Goal: Task Accomplishment & Management: Use online tool/utility

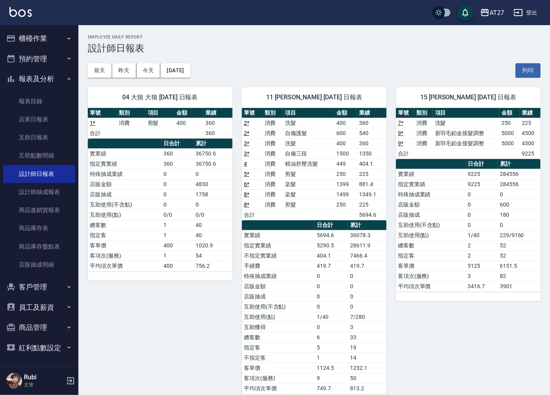
scroll to position [0, 0]
click at [57, 36] on button "櫃檯作業" at bounding box center [39, 38] width 72 height 20
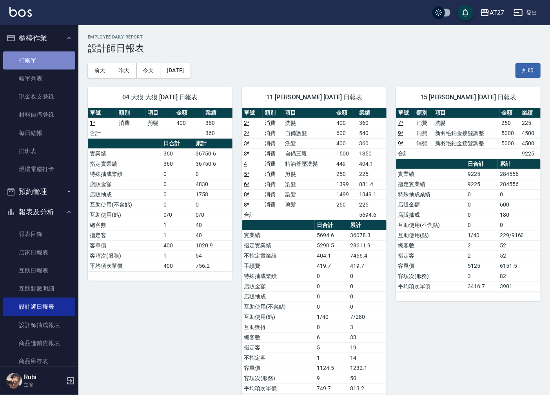
click at [46, 61] on link "打帳單" at bounding box center [39, 60] width 72 height 18
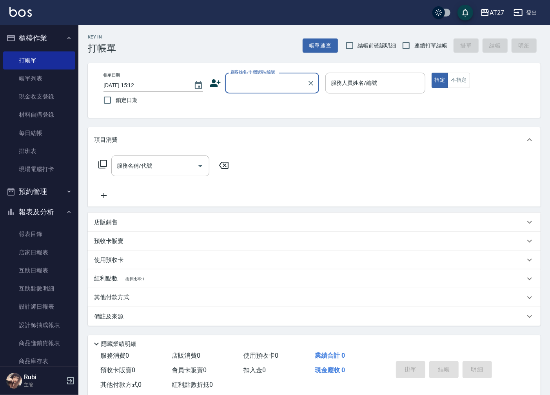
click at [259, 82] on input "顧客姓名/手機號碼/編號" at bounding box center [266, 83] width 75 height 14
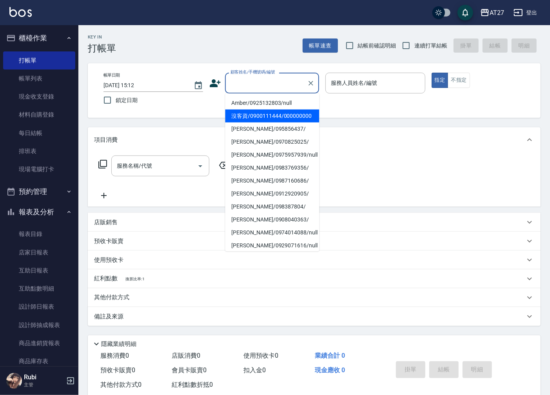
click at [249, 116] on li "沒客資/0900111444/000000000" at bounding box center [272, 115] width 94 height 13
type input "沒客資/0900111444/000000000"
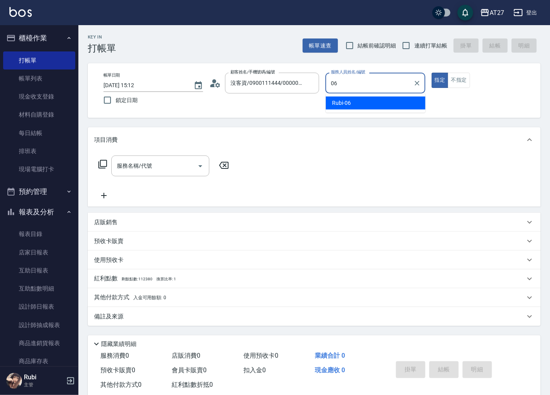
type input "Rubi-06"
type button "true"
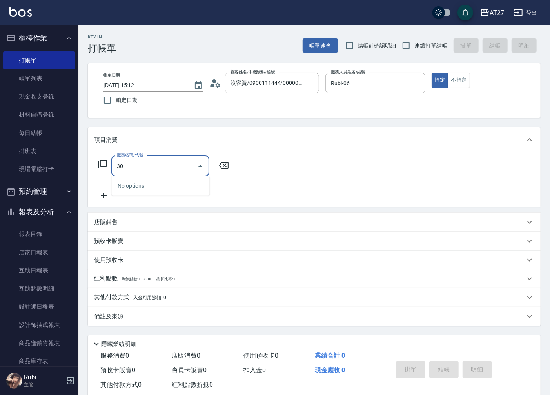
type input "301"
type input "150"
type input "燙髮(301)"
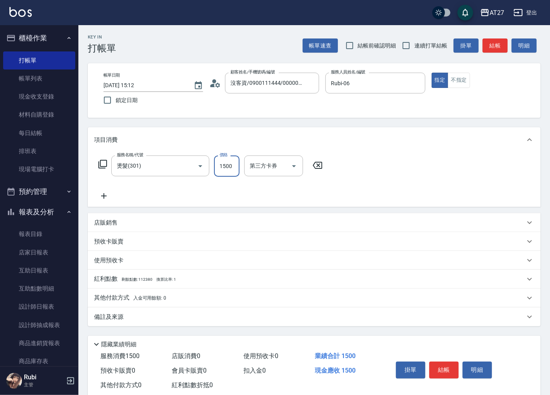
type input "0"
drag, startPoint x: 236, startPoint y: 172, endPoint x: 424, endPoint y: 259, distance: 207.4
click at [413, 241] on div "預收卡販賣" at bounding box center [309, 241] width 431 height 8
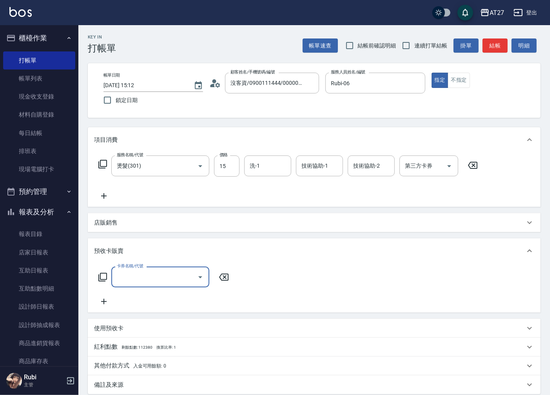
scroll to position [0, 0]
click at [236, 168] on input "15" at bounding box center [226, 165] width 25 height 21
type input "140"
type input "1400"
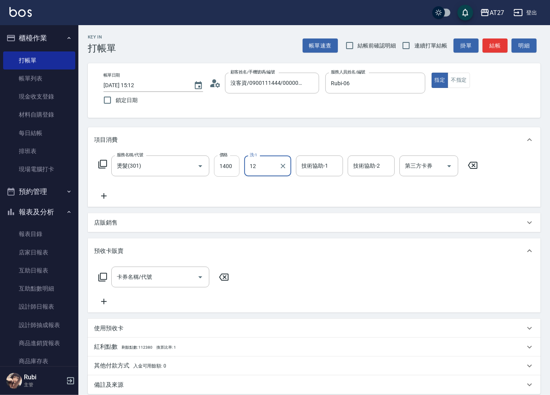
type input "鯨魚-12"
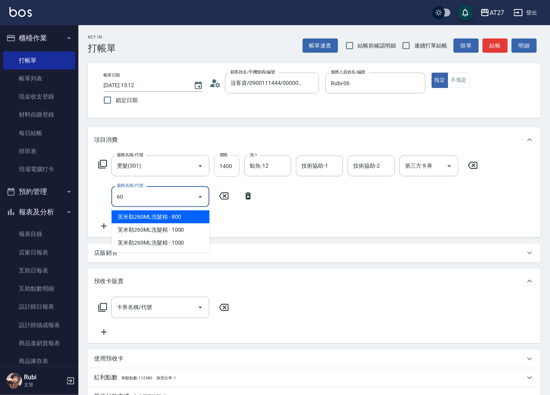
type input "601"
type input "170"
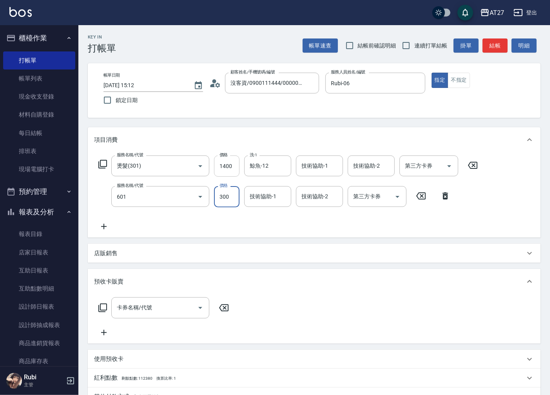
type input "自備護髮(601)"
type input "5"
type input "140"
type input "500"
type input "190"
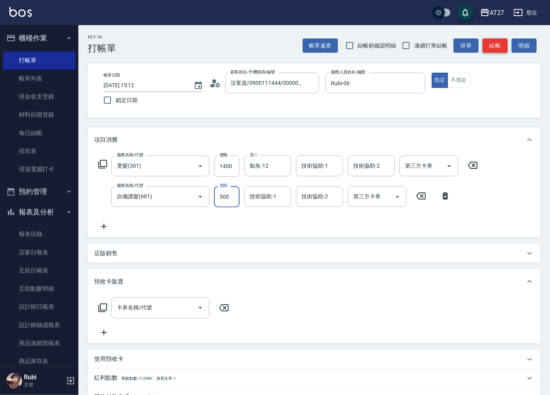
type input "500"
click at [493, 49] on button "結帳" at bounding box center [495, 45] width 25 height 15
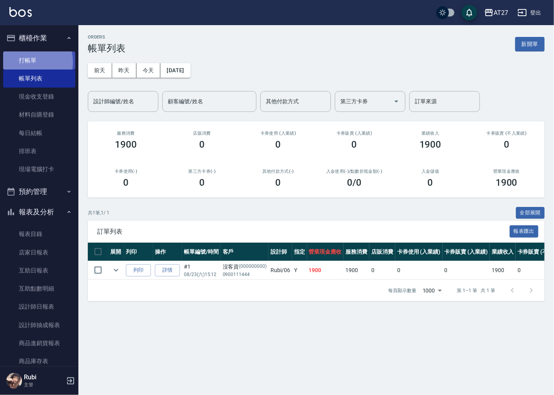
click at [27, 62] on link "打帳單" at bounding box center [39, 60] width 72 height 18
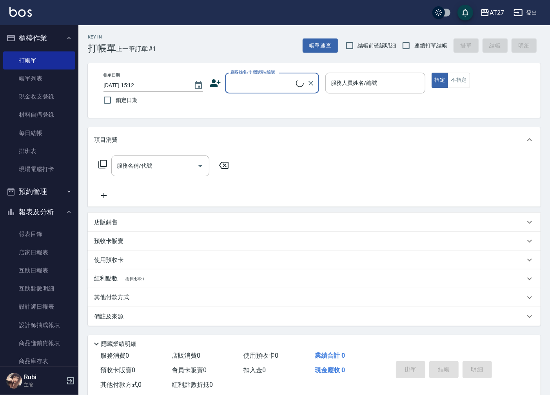
click at [430, 50] on label "連續打單結帳" at bounding box center [422, 45] width 49 height 16
click at [415, 50] on input "連續打單結帳" at bounding box center [406, 45] width 16 height 16
checkbox input "true"
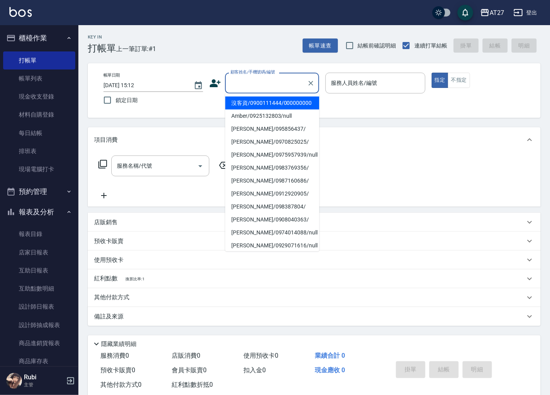
click at [281, 87] on input "顧客姓名/手機號碼/編號" at bounding box center [266, 83] width 75 height 14
click at [271, 109] on li "沒客資/0900111444/000000000" at bounding box center [272, 102] width 94 height 13
type input "沒客資/0900111444/000000000"
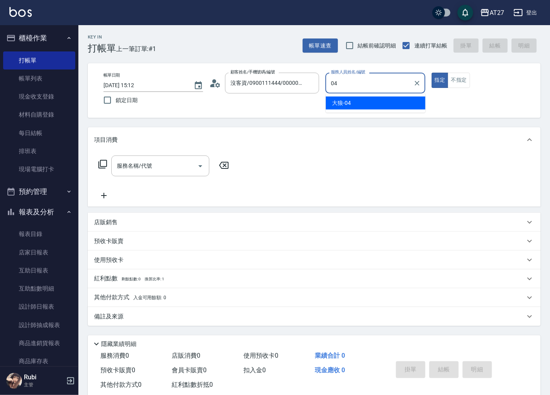
type input "大狼-04"
type button "true"
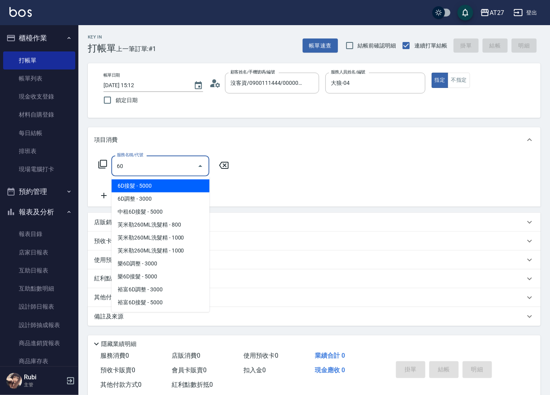
type input "608"
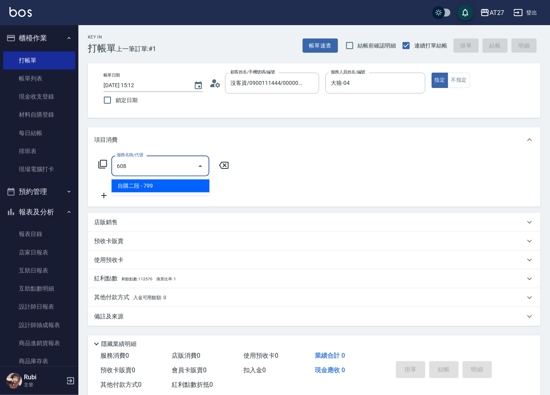
type input "70"
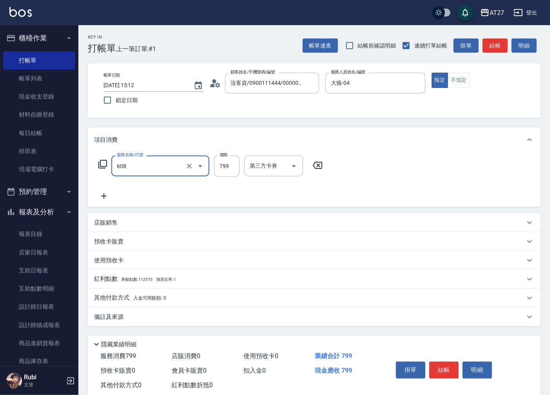
type input "自購二段(608)"
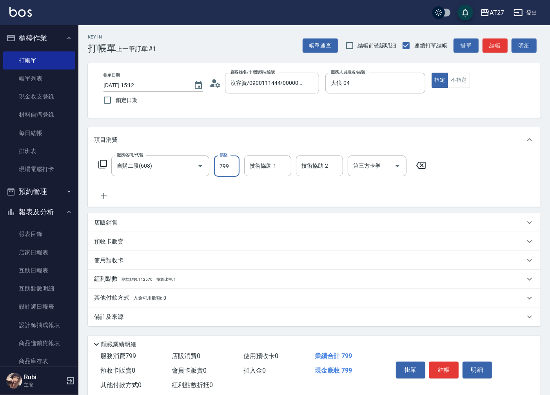
type input "0"
type input "80"
type input "800"
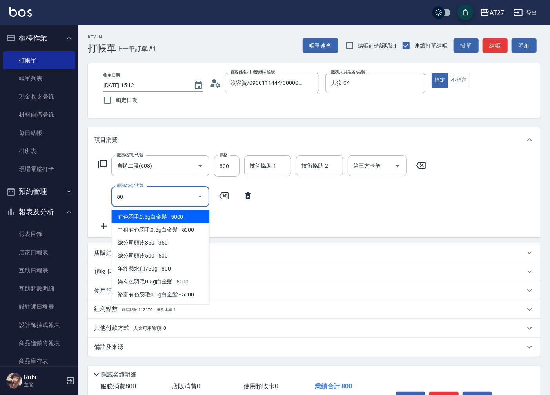
type input "501"
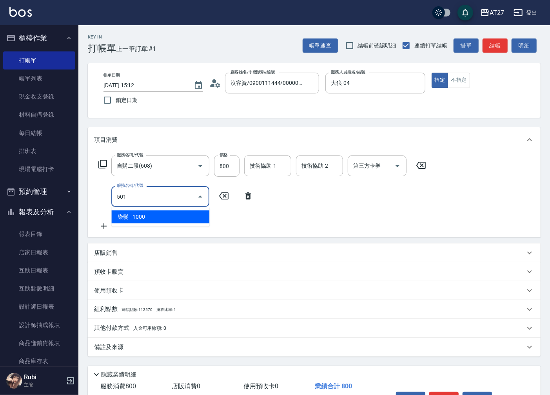
type input "180"
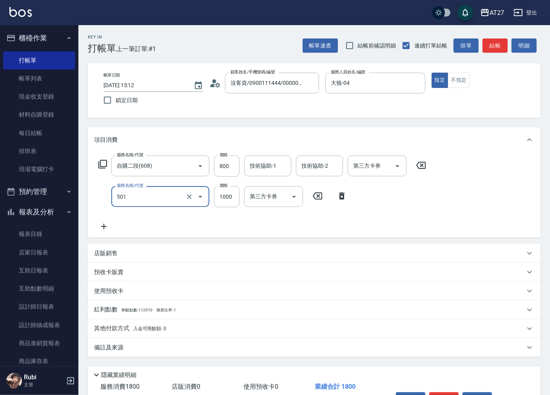
type input "染髮(501)"
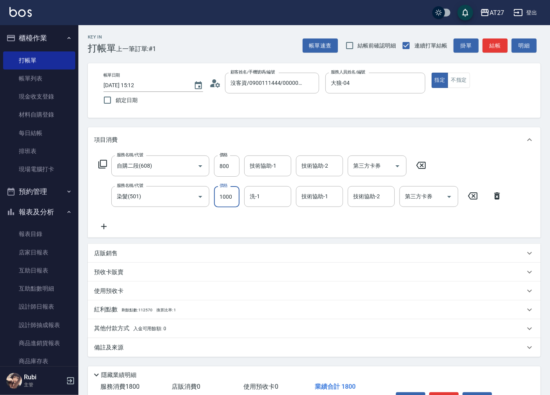
type input "2"
type input "80"
type input "200"
type input "280"
type input "2000"
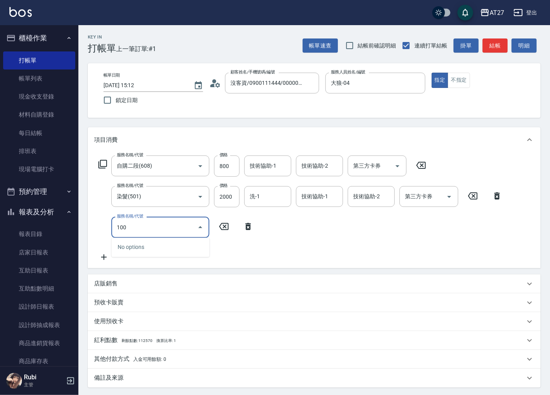
type input "1005"
type input "340"
type input "毛囊淨化洗髮(1005)"
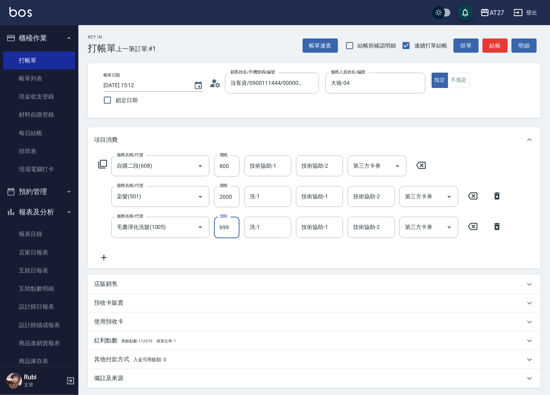
type input "7"
type input "280"
type input "700"
type input "350"
type input "700"
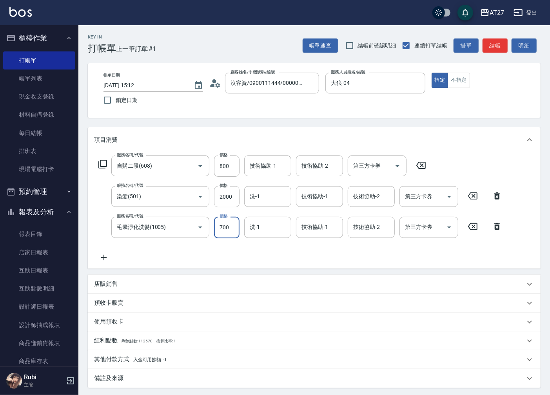
click at [488, 45] on button "結帳" at bounding box center [495, 45] width 25 height 15
type input "[DATE] 15:13"
type input "0"
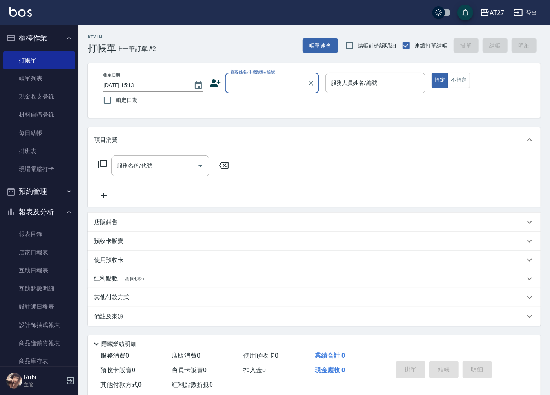
click at [286, 74] on div "顧客姓名/手機號碼/編號" at bounding box center [272, 83] width 94 height 21
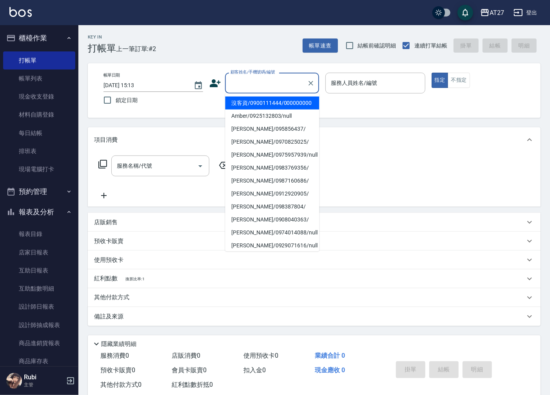
click at [279, 109] on li "沒客資/0900111444/000000000" at bounding box center [272, 102] width 94 height 13
type input "沒客資/0900111444/000000000"
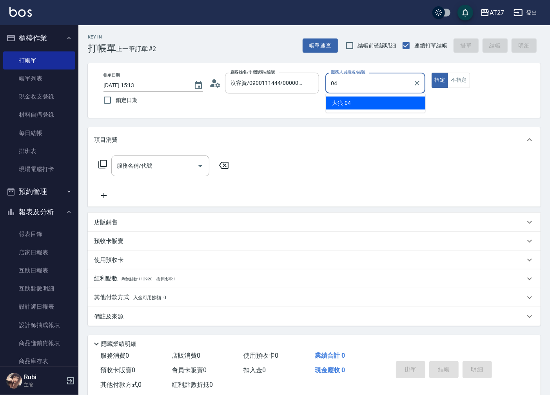
type input "大狼-04"
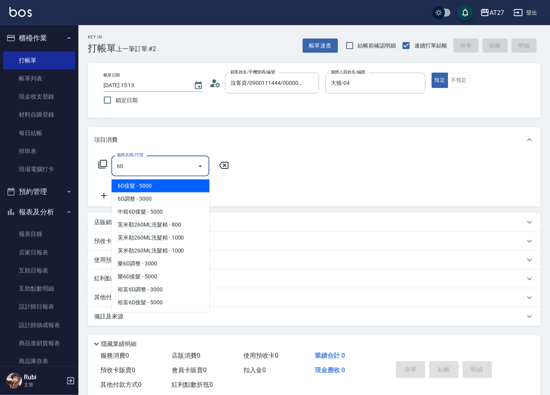
type input "609"
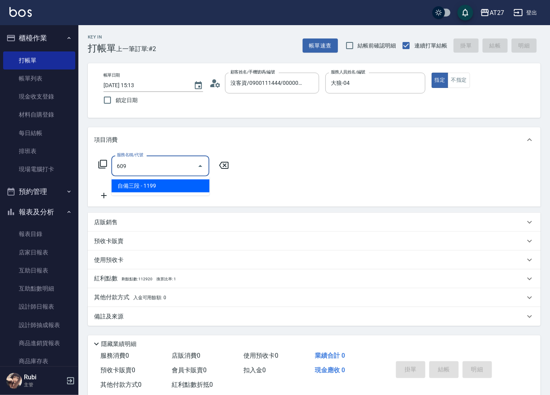
type input "110"
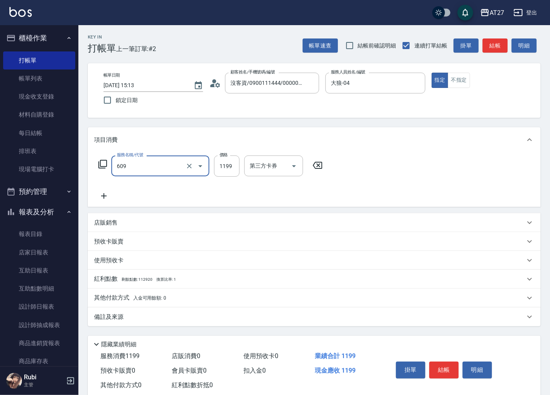
type input "自備三段(609)"
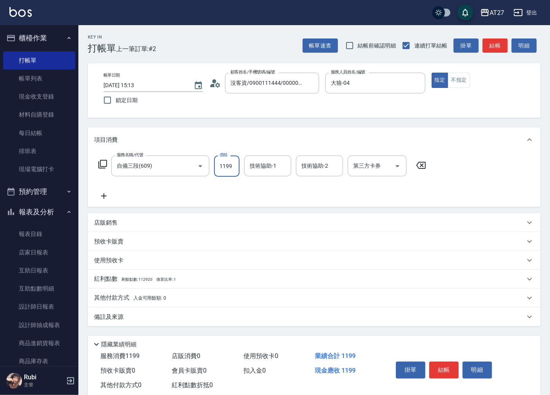
type input "0"
type input "110"
type input "1100"
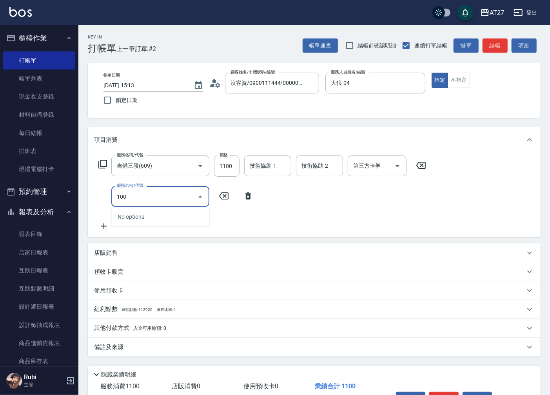
type input "1005"
type input "170"
type input "毛囊淨化洗髮(1005)"
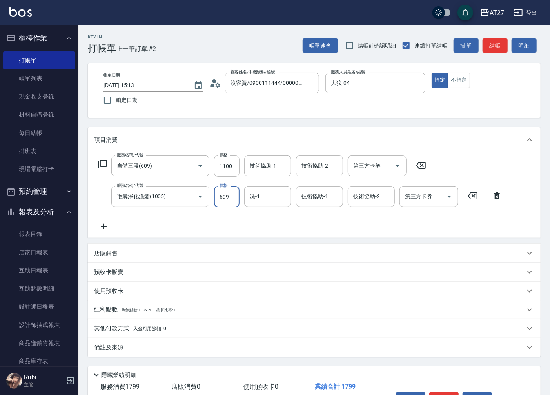
type input "7"
type input "110"
type input "700"
type input "180"
type input "700"
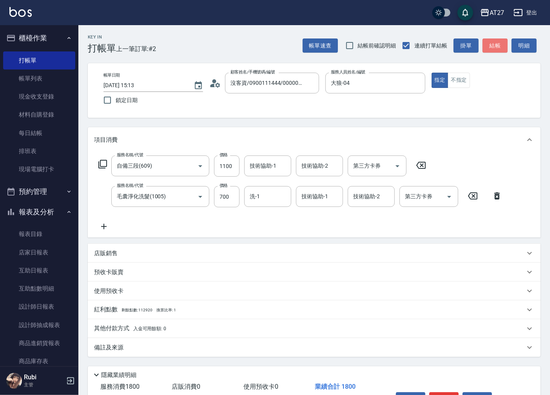
click at [494, 43] on button "結帳" at bounding box center [495, 45] width 25 height 15
type input "0"
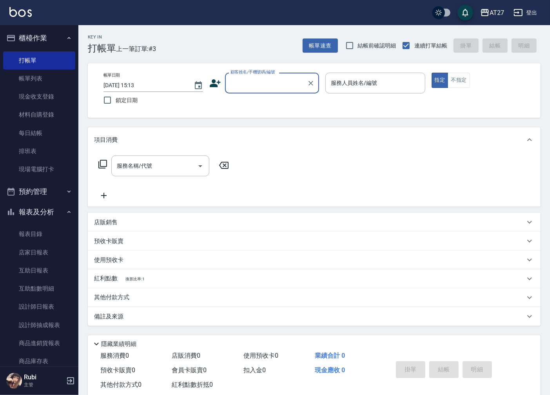
click at [263, 80] on input "顧客姓名/手機號碼/編號" at bounding box center [266, 83] width 75 height 14
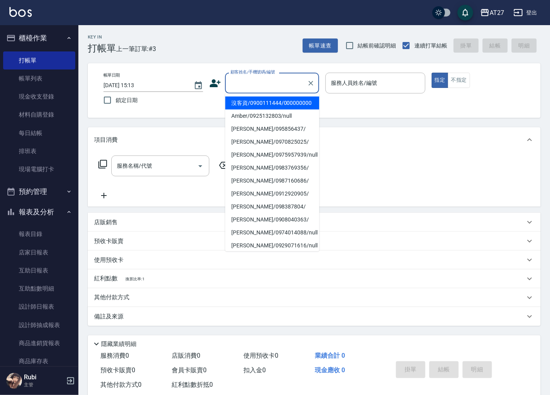
click at [262, 102] on li "沒客資/0900111444/000000000" at bounding box center [272, 102] width 94 height 13
type input "沒客資/0900111444/000000000"
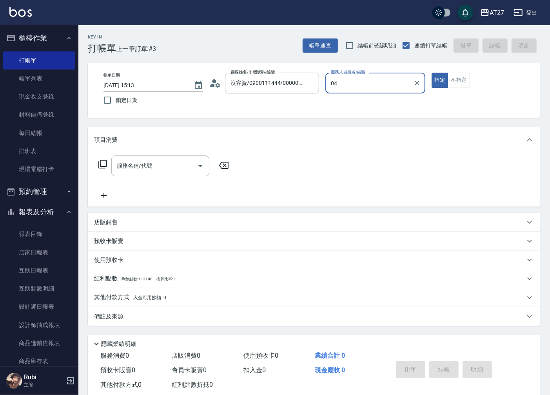
type input "大狼-04"
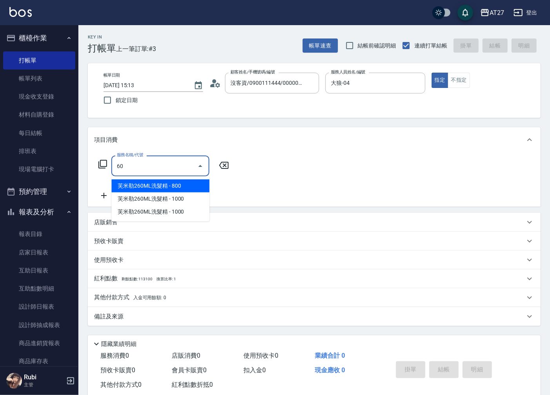
type input "609"
type input "110"
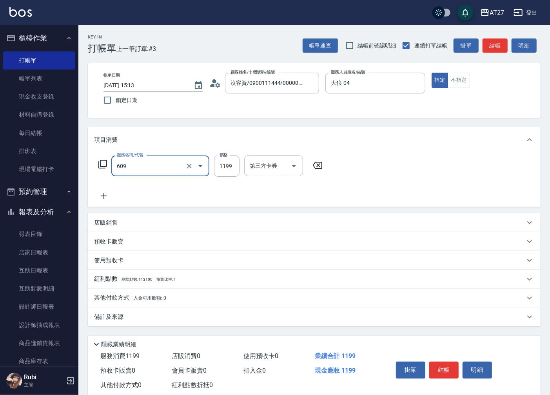
type input "自備三段(609)"
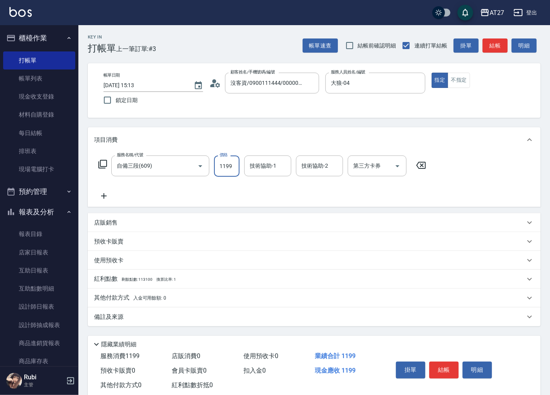
type input "1"
type input "0"
type input "110"
type input "10"
type input "1100"
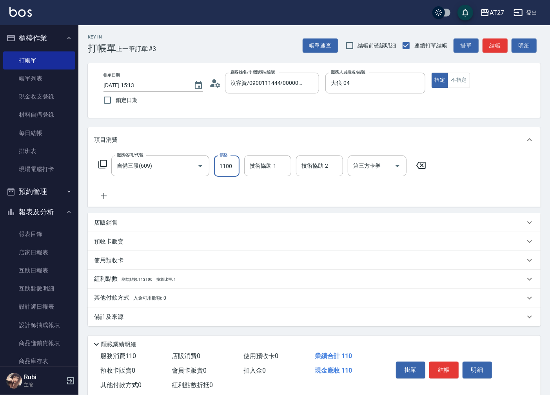
type input "110"
type input "1100"
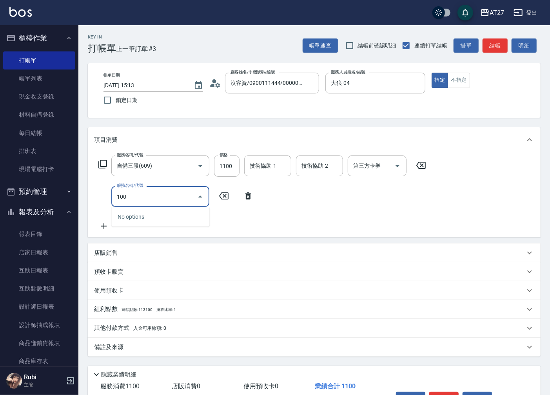
type input "1005"
type input "170"
type input "毛囊淨化洗髮(1005)"
type input "7"
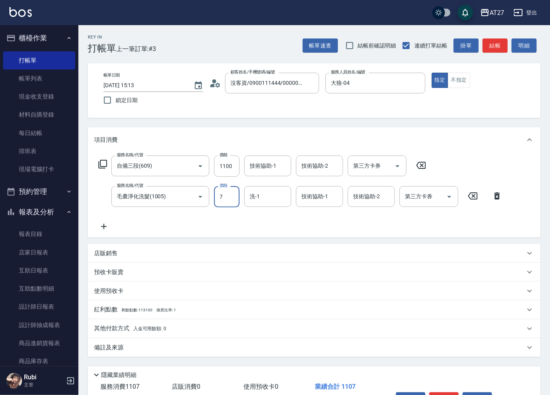
type input "110"
type input "700"
type input "180"
type input "700"
click at [488, 49] on button "結帳" at bounding box center [495, 45] width 25 height 15
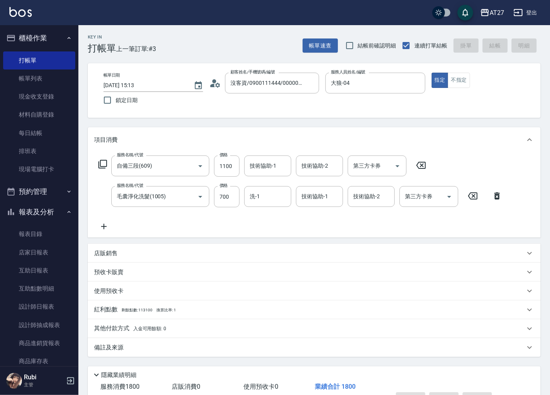
type input "0"
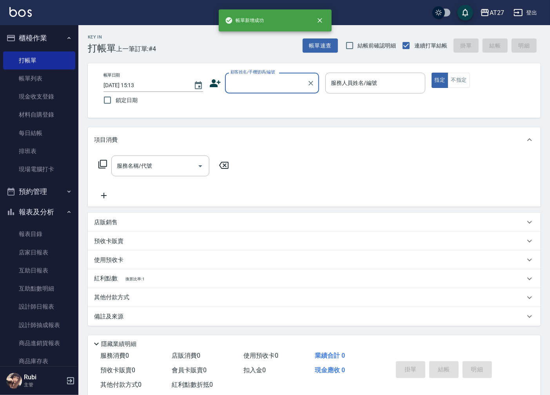
click at [271, 96] on div "帳單日期 [DATE] 15:13 鎖定日期 顧客姓名/手機號碼/編號 顧客姓名/手機號碼/編號 服務人員姓名/編號 服務人員姓名/編號 指定 不指定" at bounding box center [314, 91] width 434 height 36
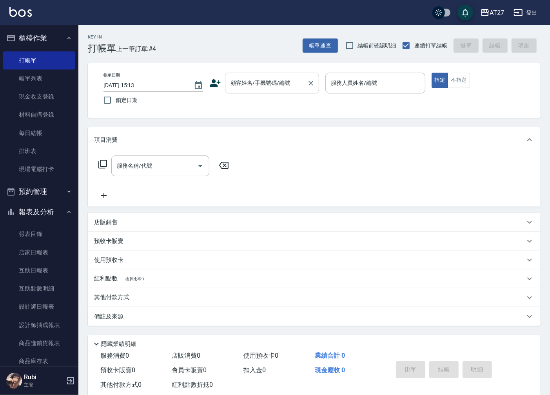
click at [272, 91] on div "顧客姓名/手機號碼/編號" at bounding box center [272, 83] width 94 height 21
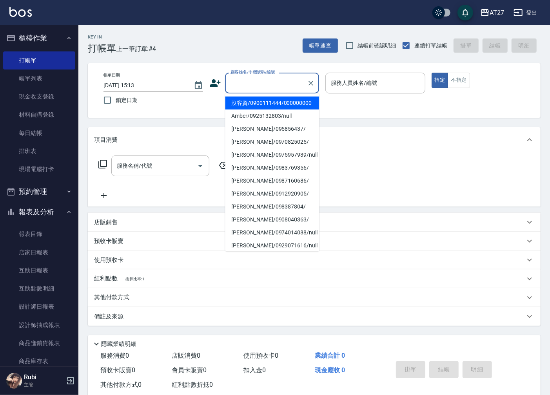
click at [269, 109] on li "沒客資/0900111444/000000000" at bounding box center [272, 102] width 94 height 13
type input "沒客資/0900111444/000000000"
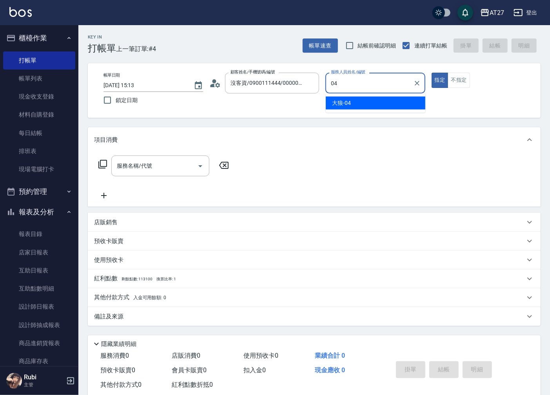
type input "大狼-04"
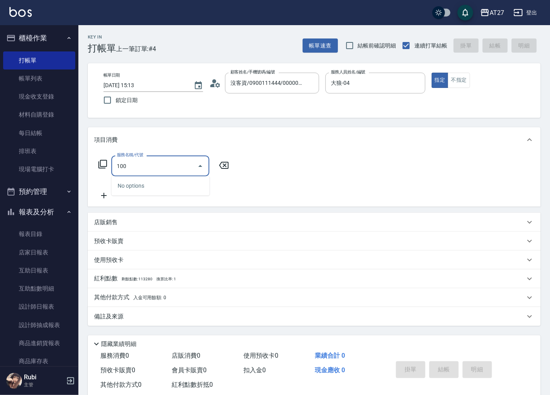
type input "1005"
type input "60"
type input "毛囊淨化洗髮(1005)"
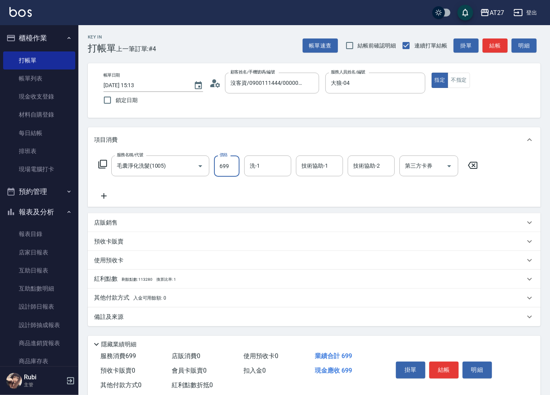
type input "7"
type input "0"
type input "700"
type input "70"
type input "700"
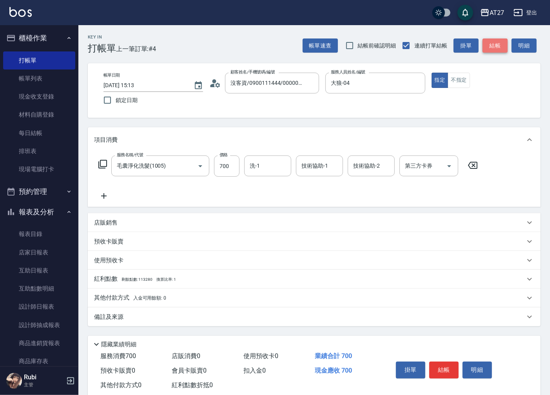
click at [500, 44] on button "結帳" at bounding box center [495, 45] width 25 height 15
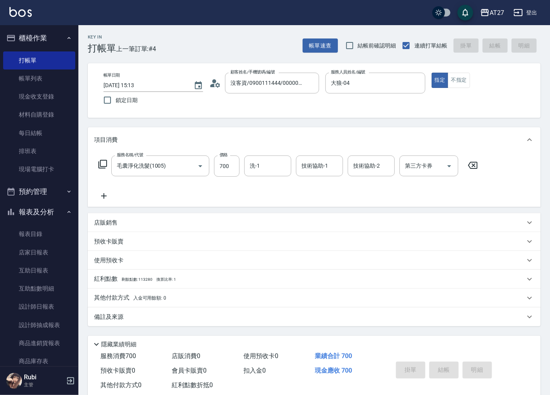
type input "0"
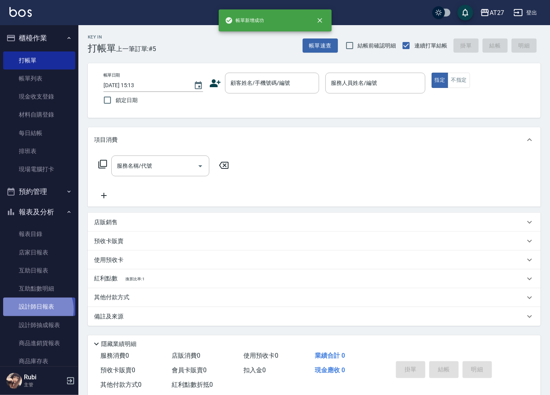
click at [36, 309] on link "設計師日報表" at bounding box center [39, 306] width 72 height 18
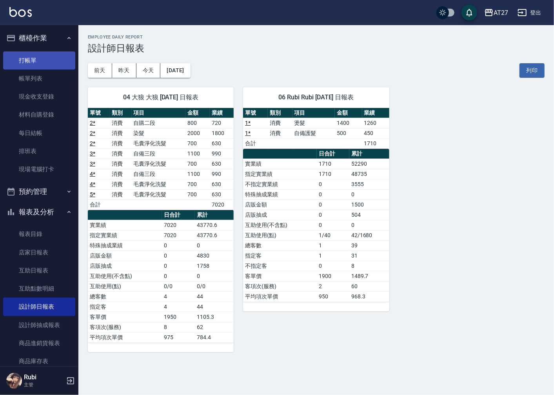
click at [54, 56] on link "打帳單" at bounding box center [39, 60] width 72 height 18
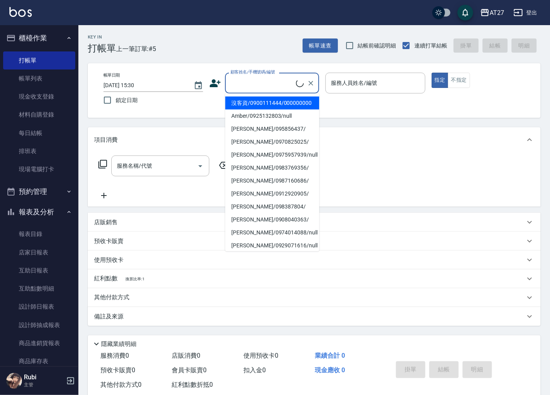
click at [253, 85] on input "顧客姓名/手機號碼/編號" at bounding box center [262, 83] width 67 height 14
click at [249, 109] on li "沒客資/0900111444/000000000" at bounding box center [272, 102] width 94 height 13
type input "沒客資/0900111444/000000000"
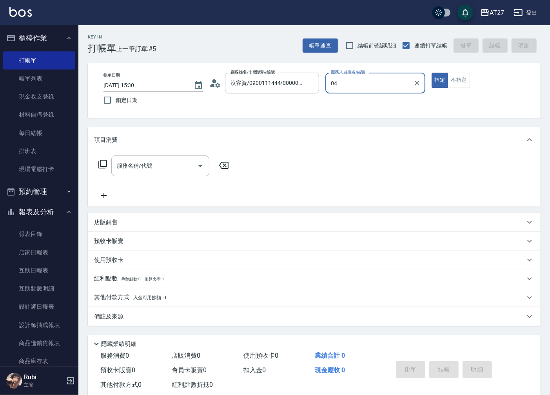
type input "大狼-04"
type button "true"
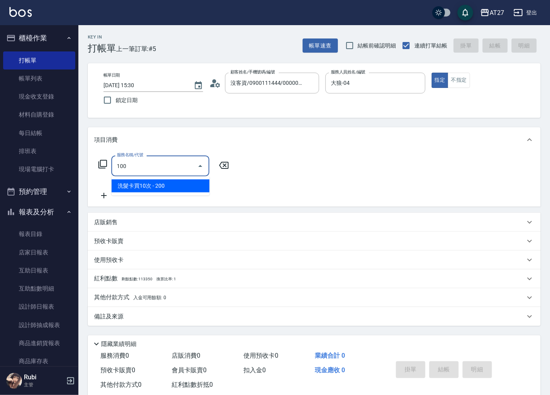
type input "1005"
type input "60"
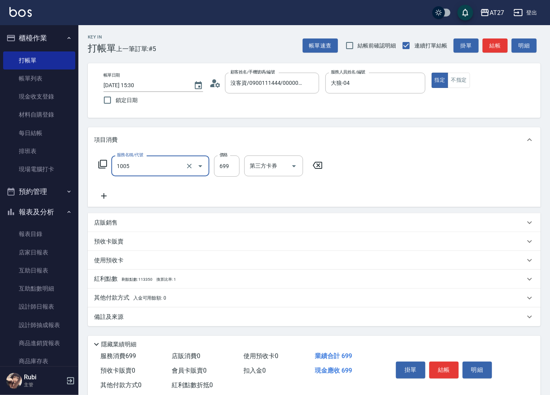
type input "毛囊淨化洗髮(1005)"
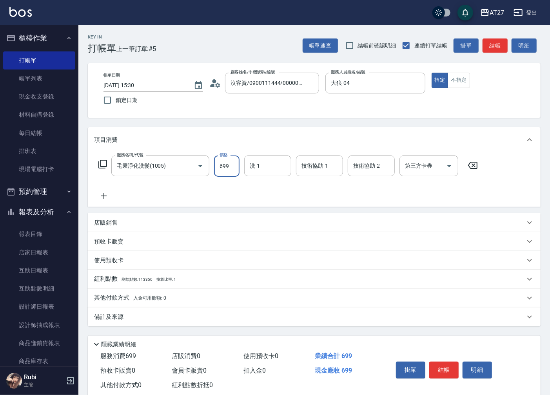
type input "7"
type input "0"
type input "700"
type input "70"
type input "700"
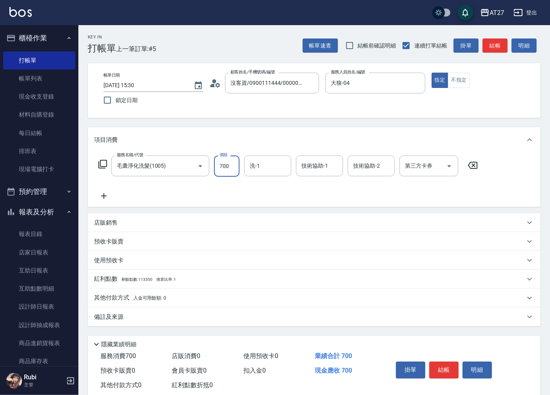
click at [491, 49] on button "結帳" at bounding box center [495, 45] width 25 height 15
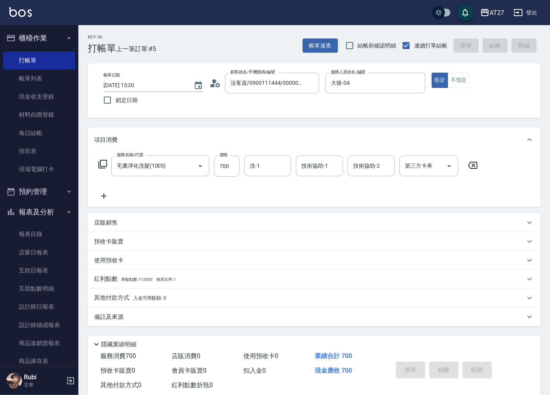
type input "0"
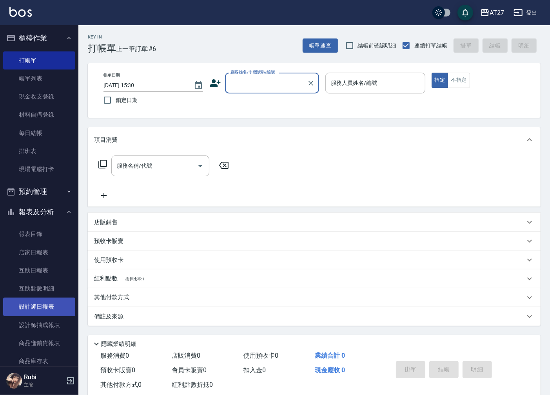
click at [23, 182] on ul "報表目錄 店家日報表 互助日報表 互助點數明細 設計師日報表 設計師抽成報表 商品進銷貨報表 商品庫存表 商品庫存盤點表 店販抽成明細" at bounding box center [39, 114] width 72 height 133
click at [22, 308] on link "設計師日報表" at bounding box center [39, 306] width 72 height 18
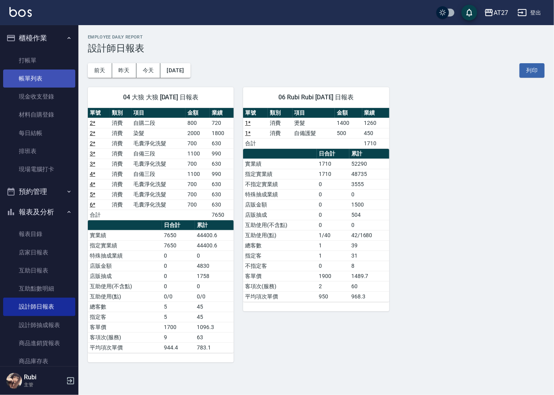
click at [42, 80] on link "帳單列表" at bounding box center [39, 78] width 72 height 18
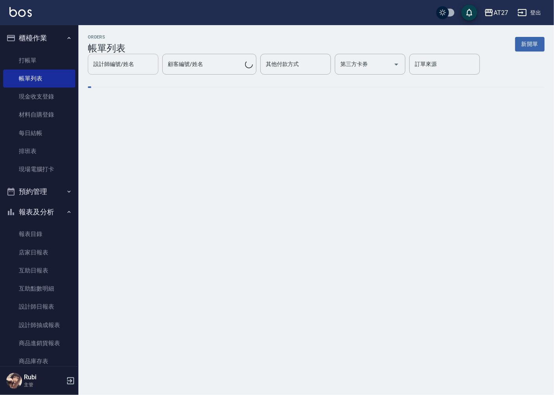
click at [111, 69] on div "設計師編號/姓名 設計師編號/姓名 顧客編號/姓名 顧客編號/姓名 其他付款方式 其他付款方式 第三方卡券 第三方卡券 訂單來源 訂單來源" at bounding box center [316, 64] width 457 height 21
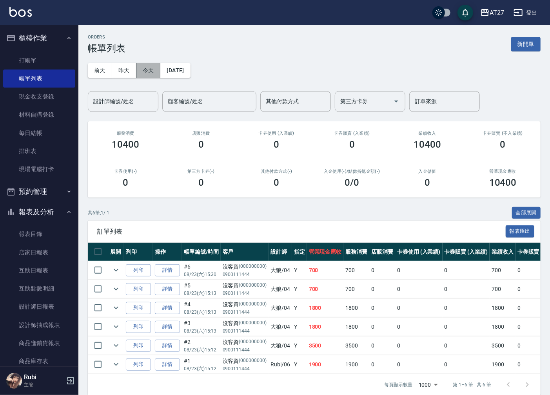
click at [147, 67] on button "今天" at bounding box center [148, 70] width 24 height 15
click at [113, 95] on div "設計師編號/姓名 設計師編號/姓名" at bounding box center [123, 101] width 71 height 21
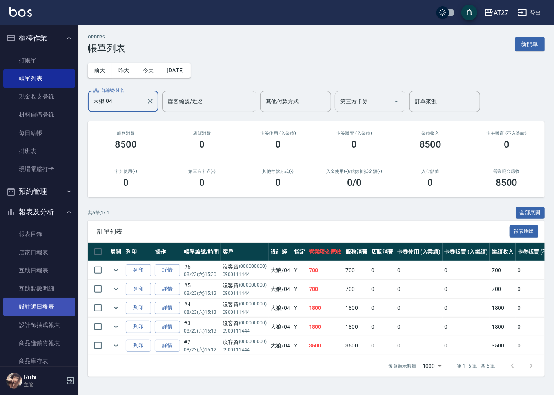
type input "大狼-04"
click at [53, 300] on link "設計師日報表" at bounding box center [39, 306] width 72 height 18
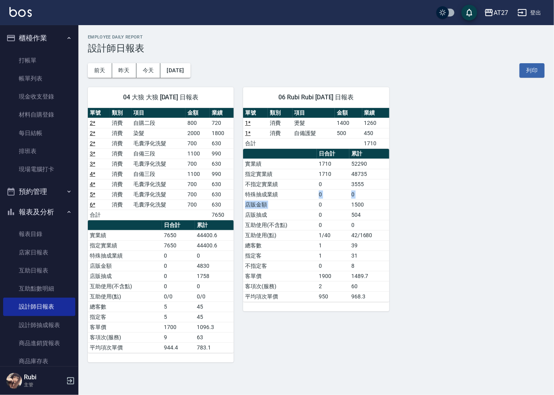
drag, startPoint x: 318, startPoint y: 207, endPoint x: 304, endPoint y: 185, distance: 26.2
click at [304, 186] on tbody "實業績 1710 52290 指定實業績 1710 48735 不指定實業績 0 3555 特殊抽成業績 0 0 店販金額 0 1500 店販抽成 0 504…" at bounding box center [316, 229] width 146 height 143
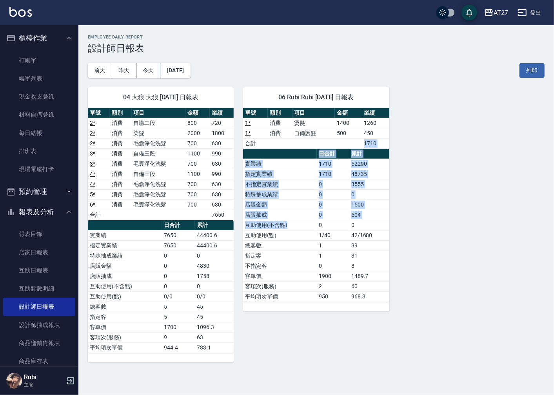
drag, startPoint x: 304, startPoint y: 185, endPoint x: 298, endPoint y: 226, distance: 41.5
click at [298, 226] on div "單號 類別 項目 金額 業績 1 * 消費 燙髮 1400 1260 1 * 消費 自備護髮 500 450 合計 1710 日合計 累計 實業績 1710 …" at bounding box center [316, 205] width 146 height 194
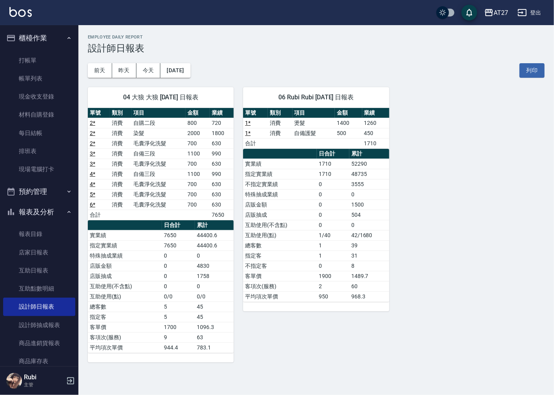
drag, startPoint x: 298, startPoint y: 226, endPoint x: 293, endPoint y: 242, distance: 16.4
click at [299, 247] on td "總客數" at bounding box center [280, 245] width 74 height 10
drag, startPoint x: 281, startPoint y: 226, endPoint x: 279, endPoint y: 206, distance: 19.7
click at [279, 206] on tbody "實業績 1710 52290 指定實業績 1710 48735 不指定實業績 0 3555 特殊抽成業績 0 0 店販金額 0 1500 店販抽成 0 504…" at bounding box center [316, 229] width 146 height 143
drag, startPoint x: 279, startPoint y: 206, endPoint x: 294, endPoint y: 222, distance: 21.4
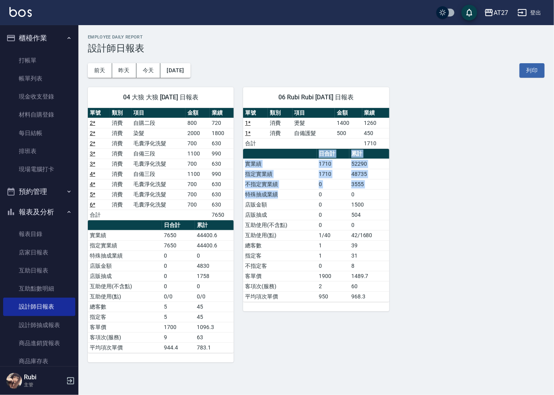
click at [294, 222] on table "日合計 累計 實業績 1710 52290 指定實業績 1710 48735 不指定實業績 0 3555 特殊抽成業績 0 0 店販金額 0 1500 店販抽…" at bounding box center [316, 225] width 146 height 153
drag, startPoint x: 294, startPoint y: 222, endPoint x: 300, endPoint y: 245, distance: 23.8
click at [300, 245] on td "總客數" at bounding box center [280, 245] width 74 height 10
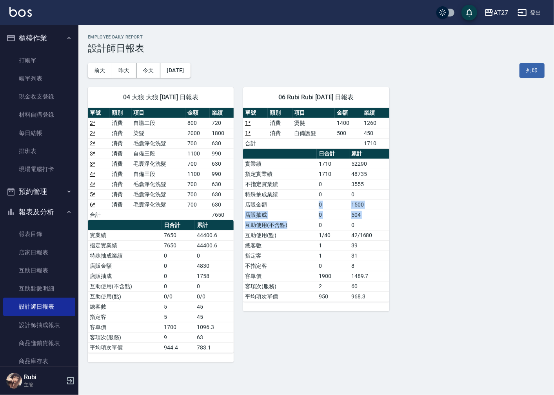
drag, startPoint x: 300, startPoint y: 228, endPoint x: 294, endPoint y: 195, distance: 33.9
click at [294, 195] on tbody "實業績 1710 52290 指定實業績 1710 48735 不指定實業績 0 3555 特殊抽成業績 0 0 店販金額 0 1500 店販抽成 0 504…" at bounding box center [316, 229] width 146 height 143
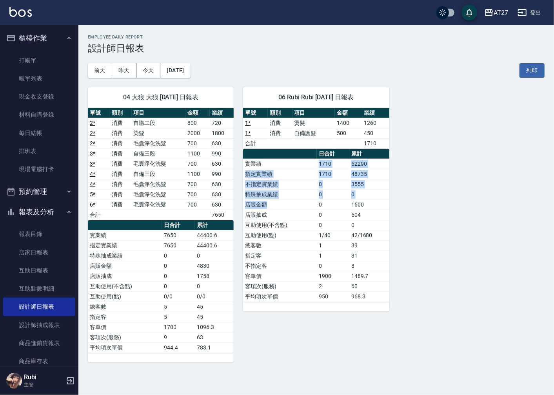
drag, startPoint x: 294, startPoint y: 195, endPoint x: 279, endPoint y: 216, distance: 26.2
click at [279, 216] on tbody "實業績 1710 52290 指定實業績 1710 48735 不指定實業績 0 3555 特殊抽成業績 0 0 店販金額 0 1500 店販抽成 0 504…" at bounding box center [316, 229] width 146 height 143
drag, startPoint x: 279, startPoint y: 216, endPoint x: 272, endPoint y: 256, distance: 40.6
click at [272, 256] on tbody "實業績 1710 52290 指定實業績 1710 48735 不指定實業績 0 3555 特殊抽成業績 0 0 店販金額 0 1500 店販抽成 0 504…" at bounding box center [316, 229] width 146 height 143
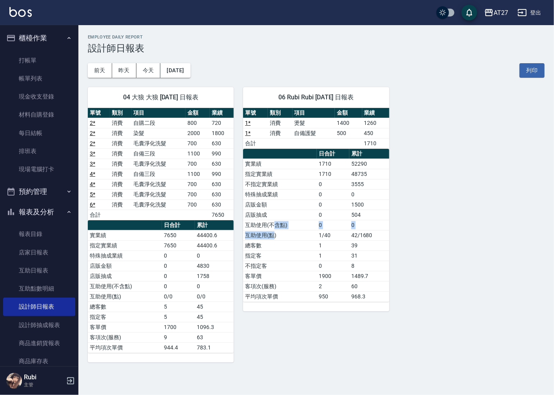
drag, startPoint x: 272, startPoint y: 256, endPoint x: 274, endPoint y: 221, distance: 35.3
click at [274, 221] on tbody "實業績 1710 52290 指定實業績 1710 48735 不指定實業績 0 3555 特殊抽成業績 0 0 店販金額 0 1500 店販抽成 0 504…" at bounding box center [316, 229] width 146 height 143
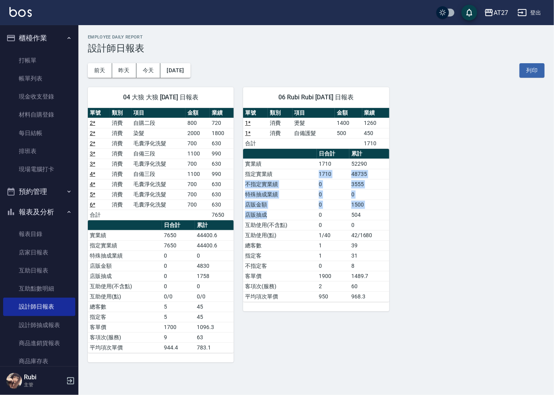
drag, startPoint x: 274, startPoint y: 221, endPoint x: 281, endPoint y: 222, distance: 7.1
click at [281, 222] on tbody "實業績 1710 52290 指定實業績 1710 48735 不指定實業績 0 3555 特殊抽成業績 0 0 店販金額 0 1500 店販抽成 0 504…" at bounding box center [316, 229] width 146 height 143
drag, startPoint x: 281, startPoint y: 222, endPoint x: 289, endPoint y: 241, distance: 20.4
click at [289, 241] on td "總客數" at bounding box center [280, 245] width 74 height 10
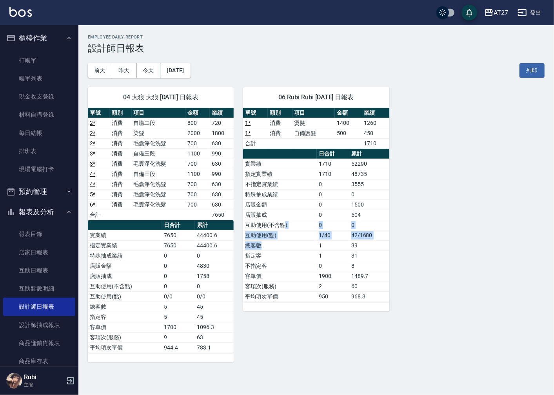
drag, startPoint x: 289, startPoint y: 241, endPoint x: 283, endPoint y: 222, distance: 19.2
click at [283, 222] on tbody "實業績 1710 52290 指定實業績 1710 48735 不指定實業績 0 3555 特殊抽成業績 0 0 店販金額 0 1500 店販抽成 0 504…" at bounding box center [316, 229] width 146 height 143
click at [286, 222] on tbody "實業績 1710 52290 指定實業績 1710 48735 不指定實業績 0 3555 特殊抽成業績 0 0 店販金額 0 1500 店販抽成 0 504…" at bounding box center [316, 229] width 146 height 143
drag, startPoint x: 286, startPoint y: 222, endPoint x: 284, endPoint y: 241, distance: 19.0
click at [291, 245] on td "總客數" at bounding box center [280, 245] width 74 height 10
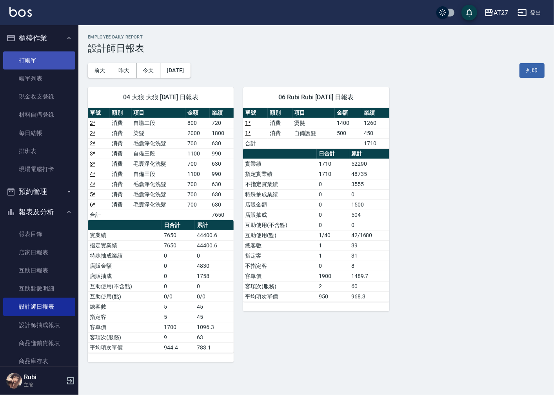
click at [52, 67] on link "打帳單" at bounding box center [39, 60] width 72 height 18
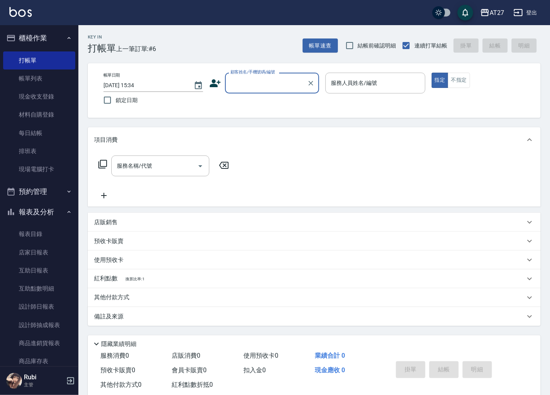
click at [244, 75] on div "顧客姓名/手機號碼/編號" at bounding box center [272, 83] width 94 height 21
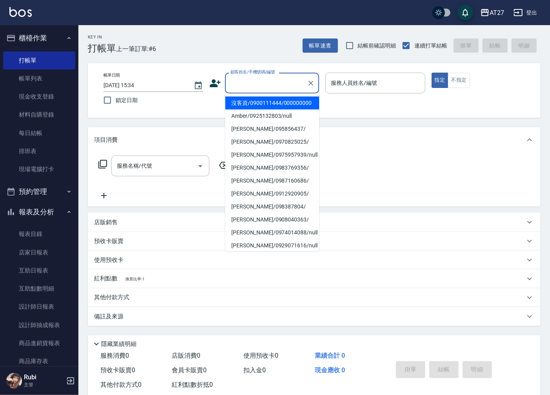
click at [252, 104] on li "沒客資/0900111444/000000000" at bounding box center [272, 102] width 94 height 13
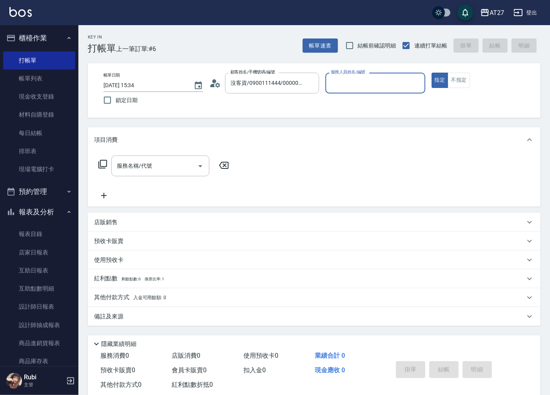
type input "沒客資/0900111444/000000000"
type input "Edison-15"
type button "true"
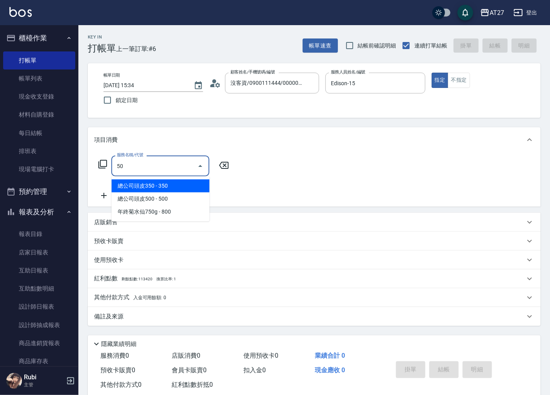
type input "501"
type input "100"
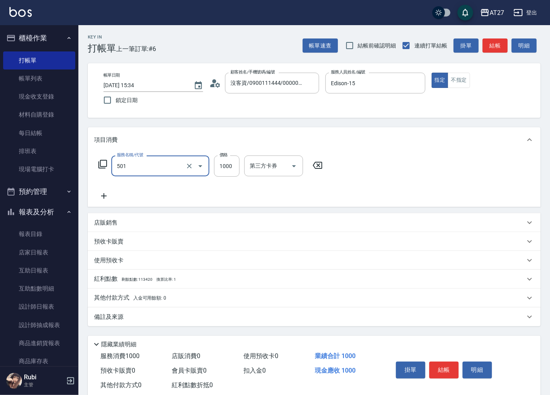
type input "染髮(501)"
type input "2"
type input "0"
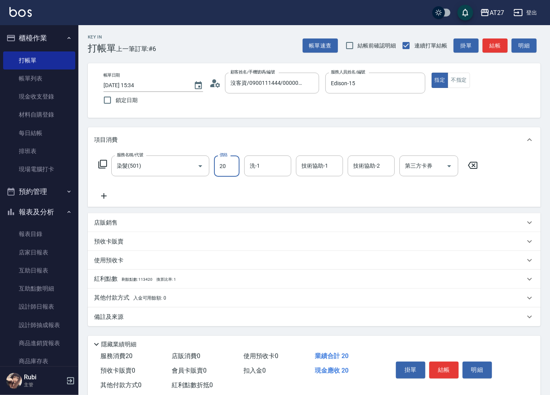
type input "200"
type input "2000"
type input "星星-10"
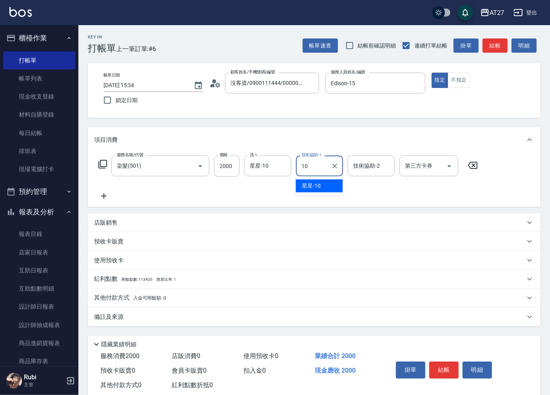
type input "星星-10"
click at [492, 49] on button "結帳" at bounding box center [495, 45] width 25 height 15
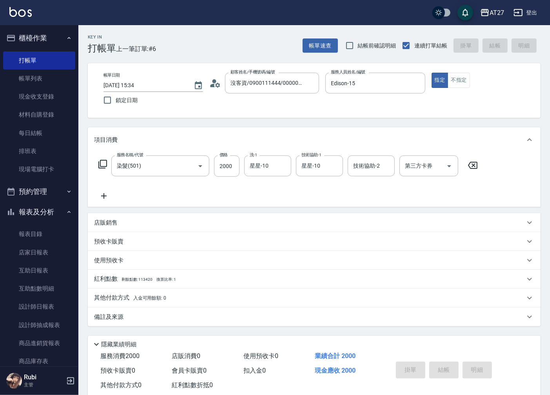
type input "[DATE] 15:36"
type input "0"
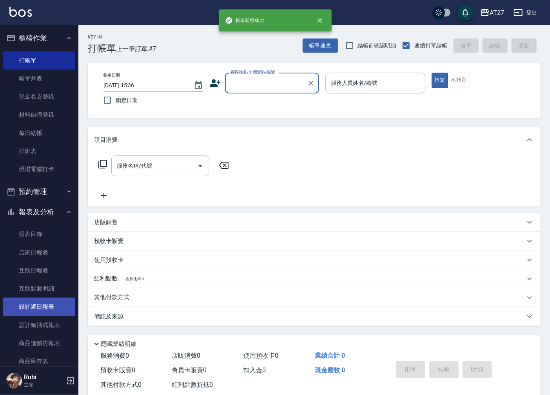
drag, startPoint x: 43, startPoint y: 311, endPoint x: 37, endPoint y: 311, distance: 6.3
click at [42, 311] on link "設計師日報表" at bounding box center [39, 306] width 72 height 18
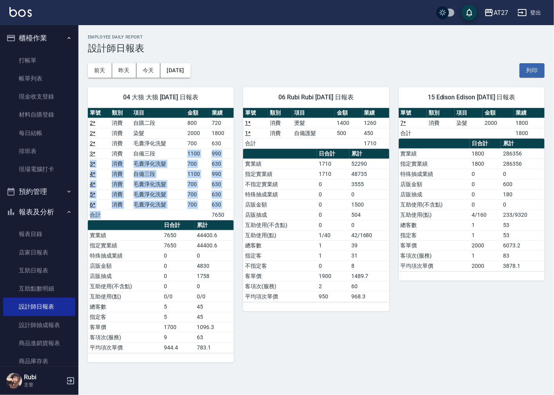
drag, startPoint x: 158, startPoint y: 153, endPoint x: 171, endPoint y: 233, distance: 80.3
click at [171, 233] on div "單號 類別 項目 金額 業績 2 * 消費 自購二段 800 720 2 * 消費 染髮 2000 1800 2 * 消費 毛囊淨化洗髮 700 630 3 …" at bounding box center [161, 230] width 146 height 245
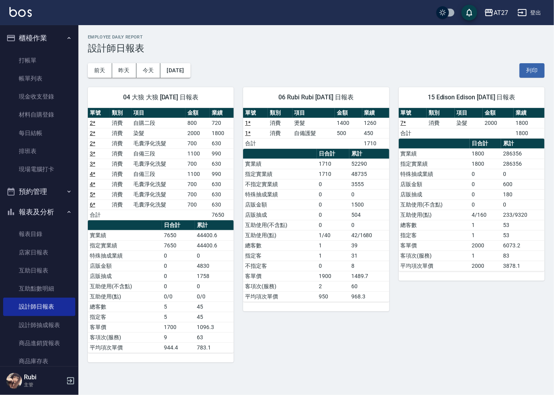
drag, startPoint x: 171, startPoint y: 233, endPoint x: 178, endPoint y: 274, distance: 41.7
click at [178, 274] on td "0" at bounding box center [178, 276] width 33 height 10
drag, startPoint x: 167, startPoint y: 248, endPoint x: 164, endPoint y: 221, distance: 27.7
click at [164, 221] on table "日合計 累計 實業績 7650 44400.6 指定實業績 7650 44400.6 特殊抽成業績 0 0 店販金額 0 4830 店販抽成 0 1758 互…" at bounding box center [161, 286] width 146 height 133
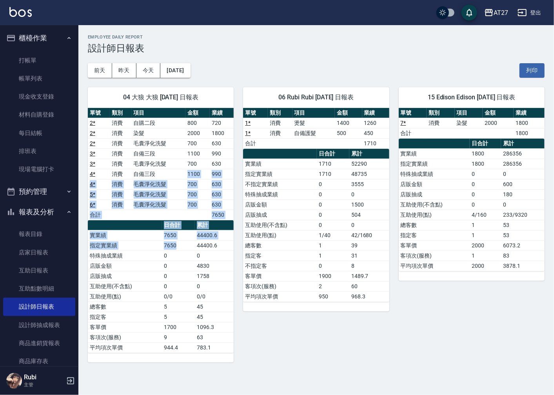
drag, startPoint x: 164, startPoint y: 221, endPoint x: 178, endPoint y: 262, distance: 43.4
click at [178, 262] on div "單號 類別 項目 金額 業績 2 * 消費 自購二段 800 720 2 * 消費 染髮 2000 1800 2 * 消費 毛囊淨化洗髮 700 630 3 …" at bounding box center [161, 230] width 146 height 245
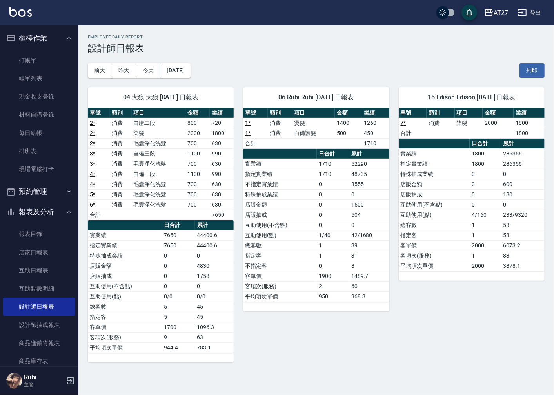
drag, startPoint x: 178, startPoint y: 262, endPoint x: 176, endPoint y: 289, distance: 27.9
click at [176, 289] on td "0" at bounding box center [178, 286] width 33 height 10
